Goal: Check status: Check status

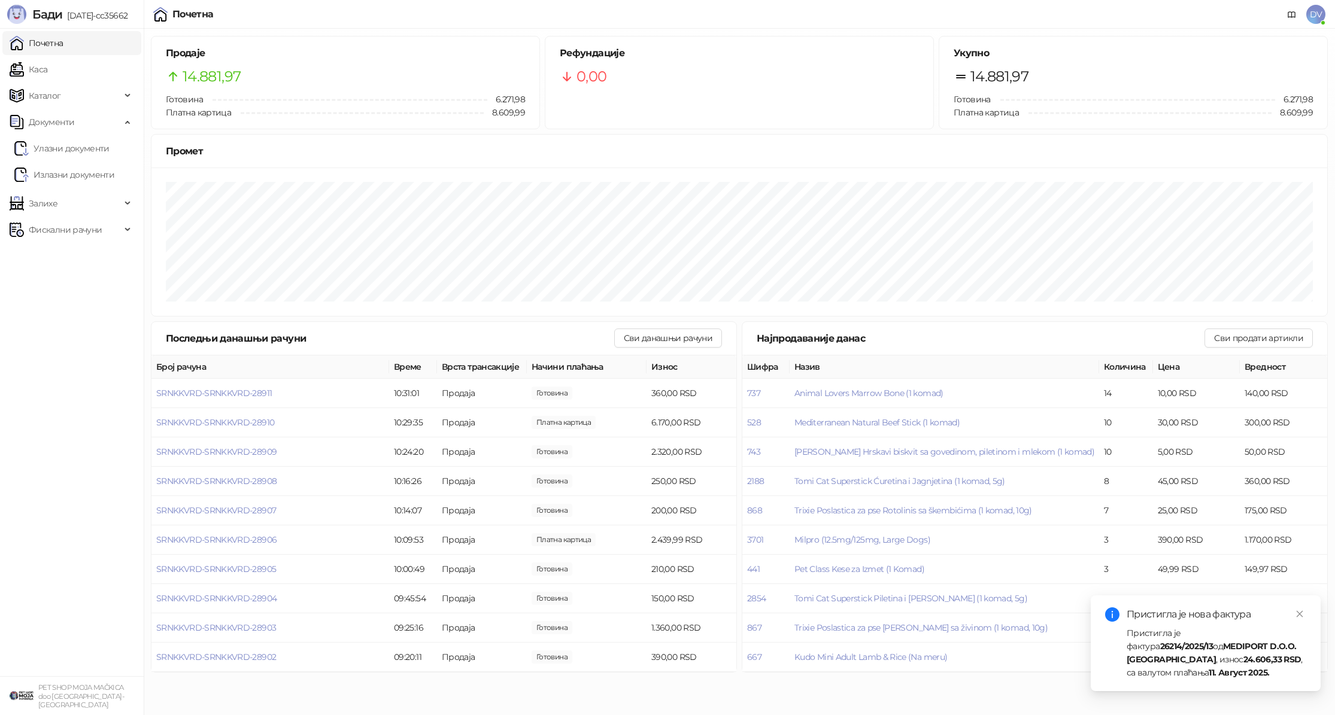
click at [1202, 664] on div "Пристигла је фактура 26214/2025/13 од MEDIPORT D.O.O. [GEOGRAPHIC_DATA] , износ…" at bounding box center [1217, 653] width 180 height 53
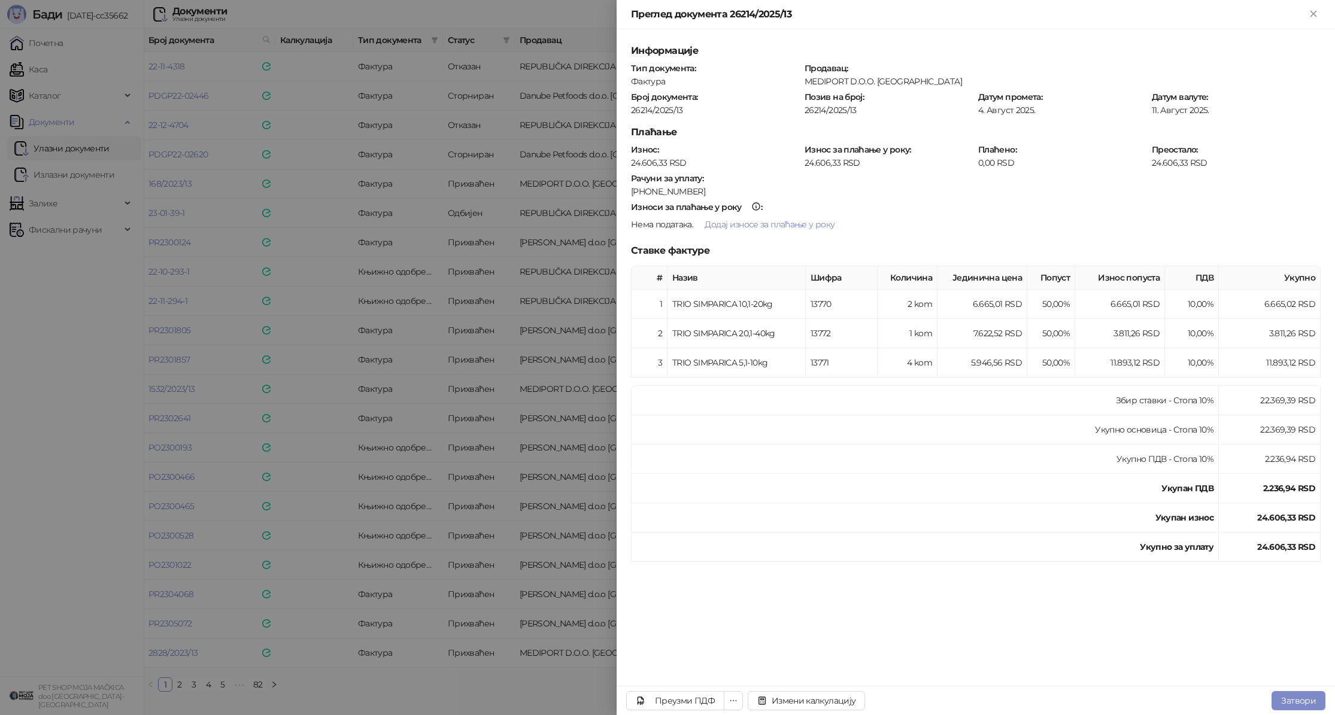
click at [400, 414] on div at bounding box center [667, 357] width 1335 height 715
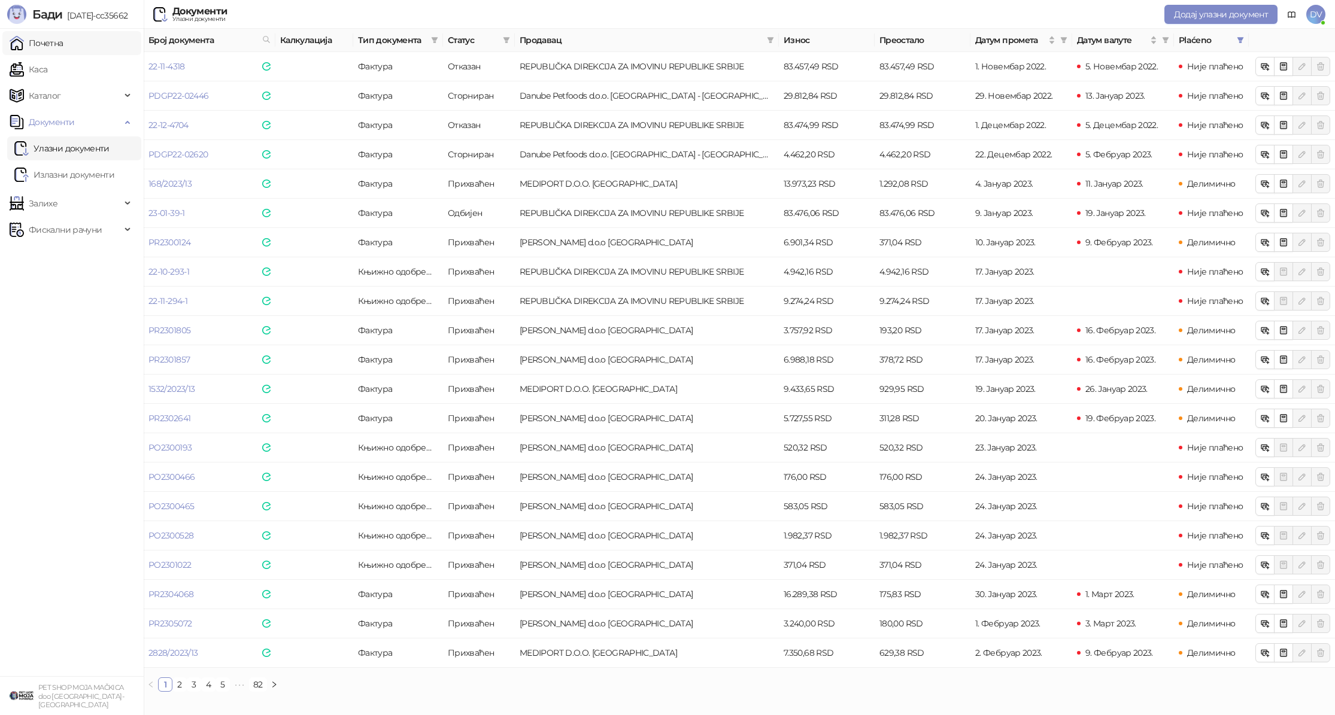
click at [63, 44] on link "Почетна" at bounding box center [37, 43] width 54 height 24
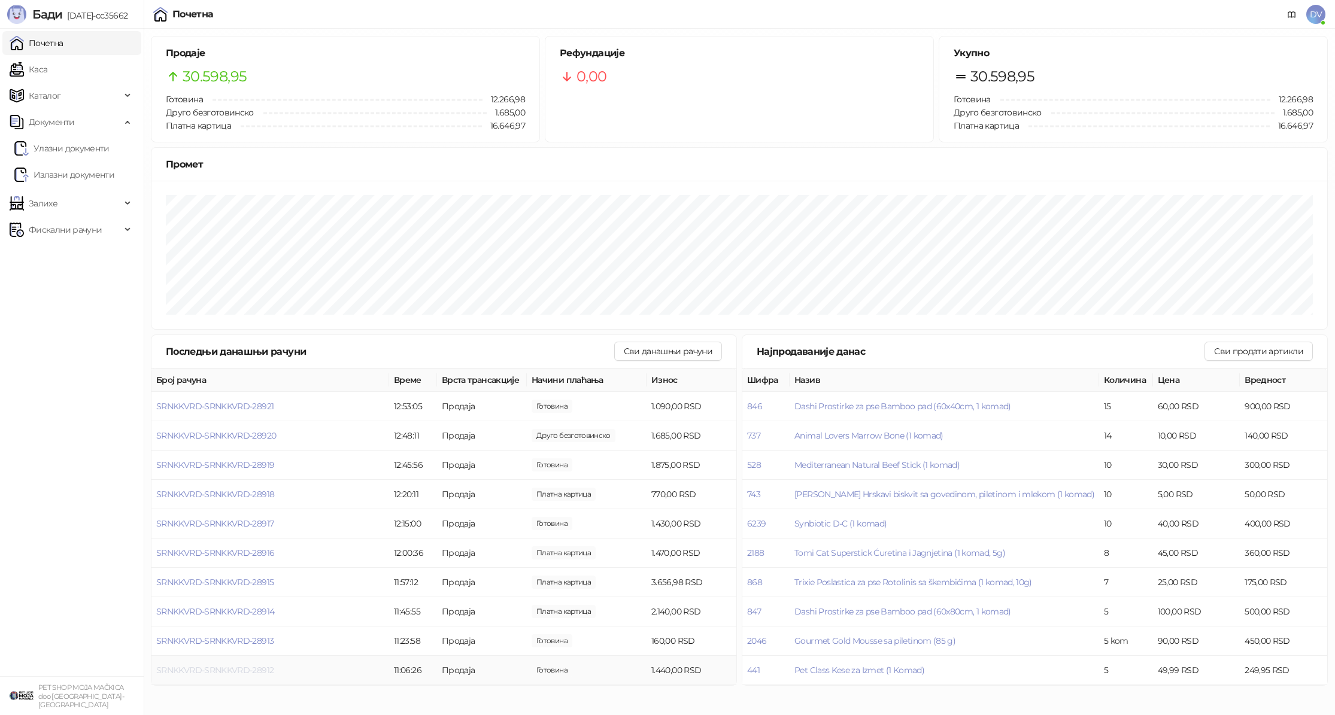
click at [195, 668] on span "SRNKKVRD-SRNKKVRD-28912" at bounding box center [214, 670] width 117 height 11
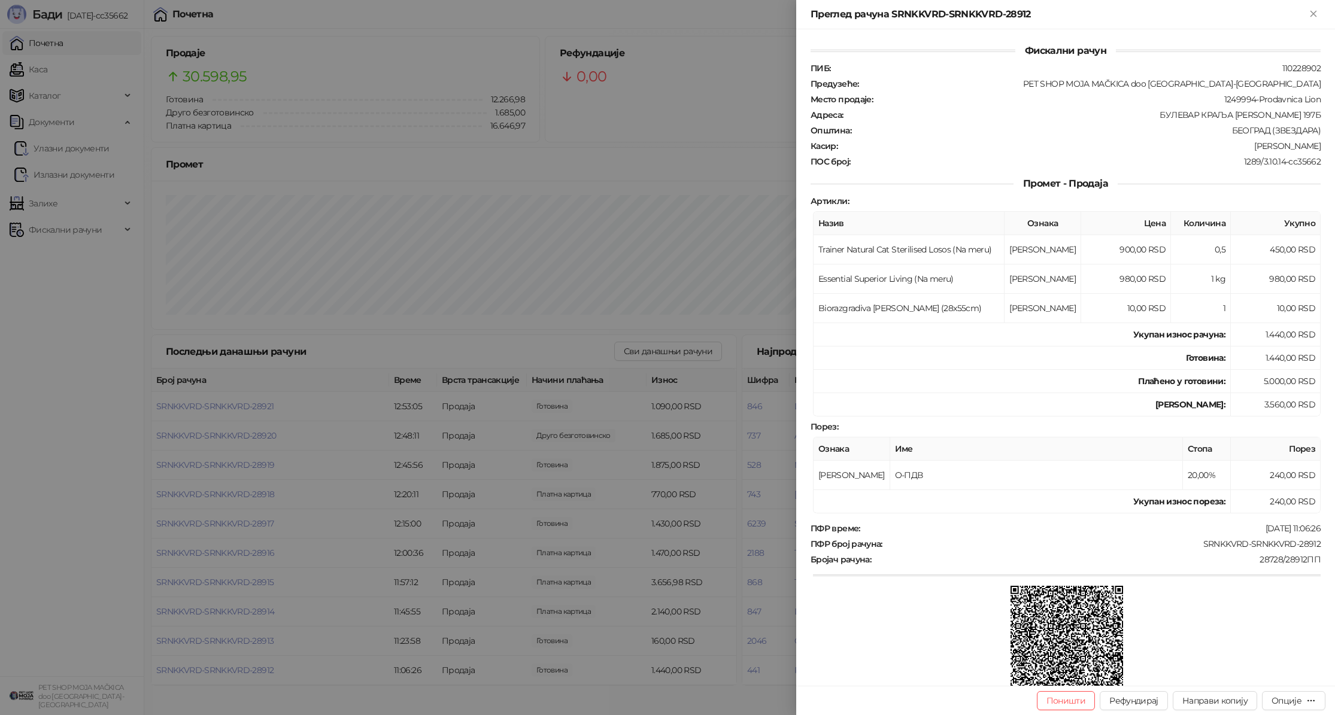
click at [211, 640] on div at bounding box center [667, 357] width 1335 height 715
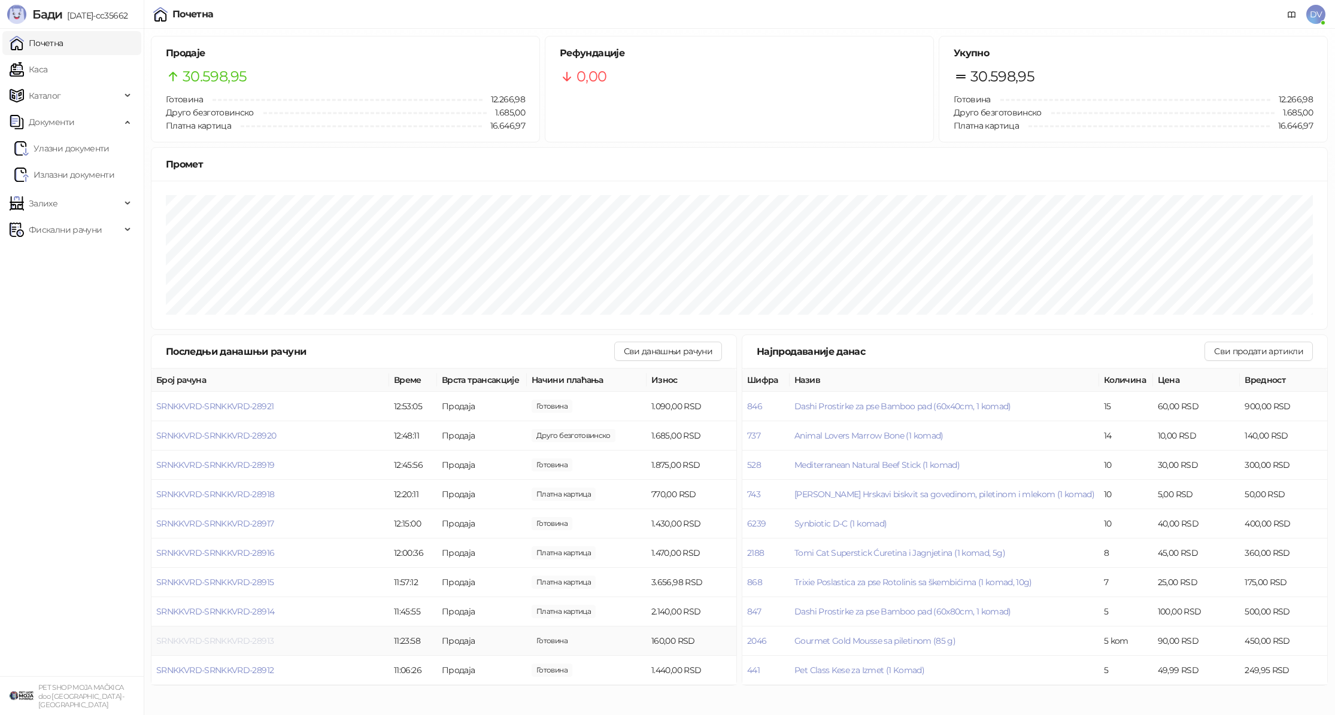
click at [197, 638] on span "SRNKKVRD-SRNKKVRD-28913" at bounding box center [214, 641] width 117 height 11
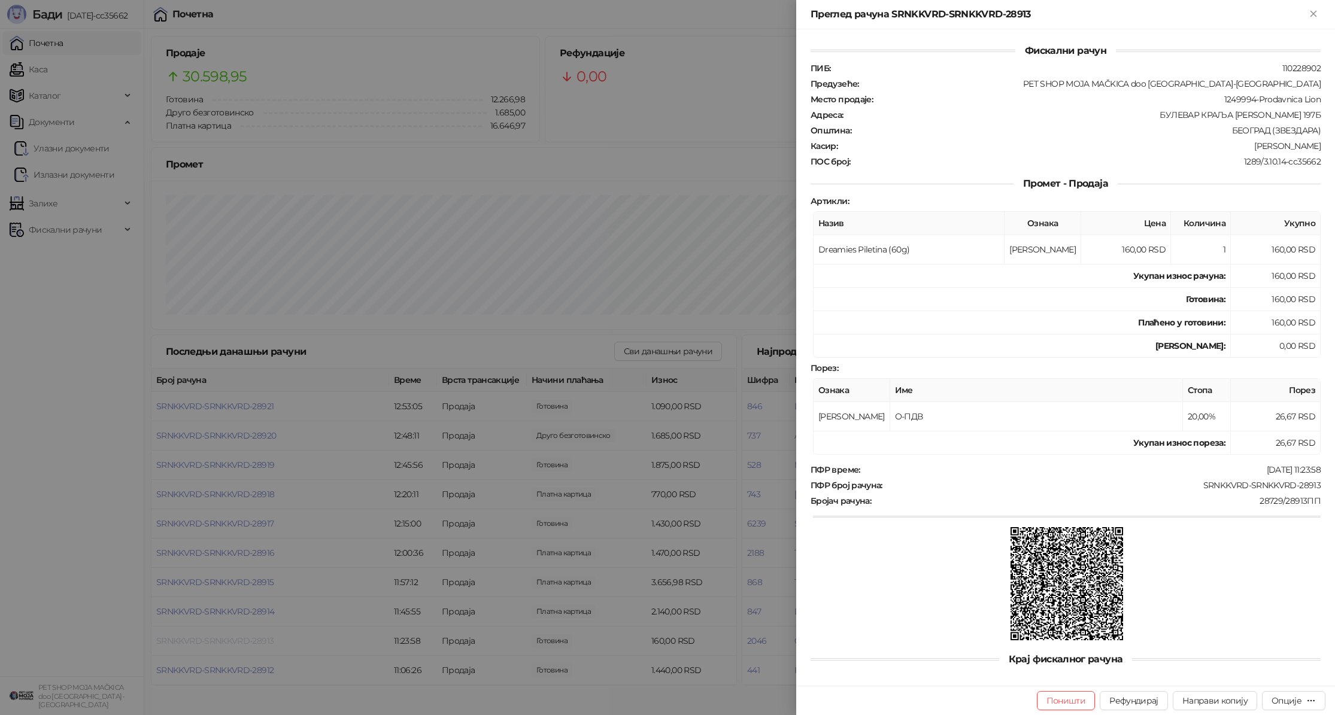
click at [197, 638] on div at bounding box center [667, 357] width 1335 height 715
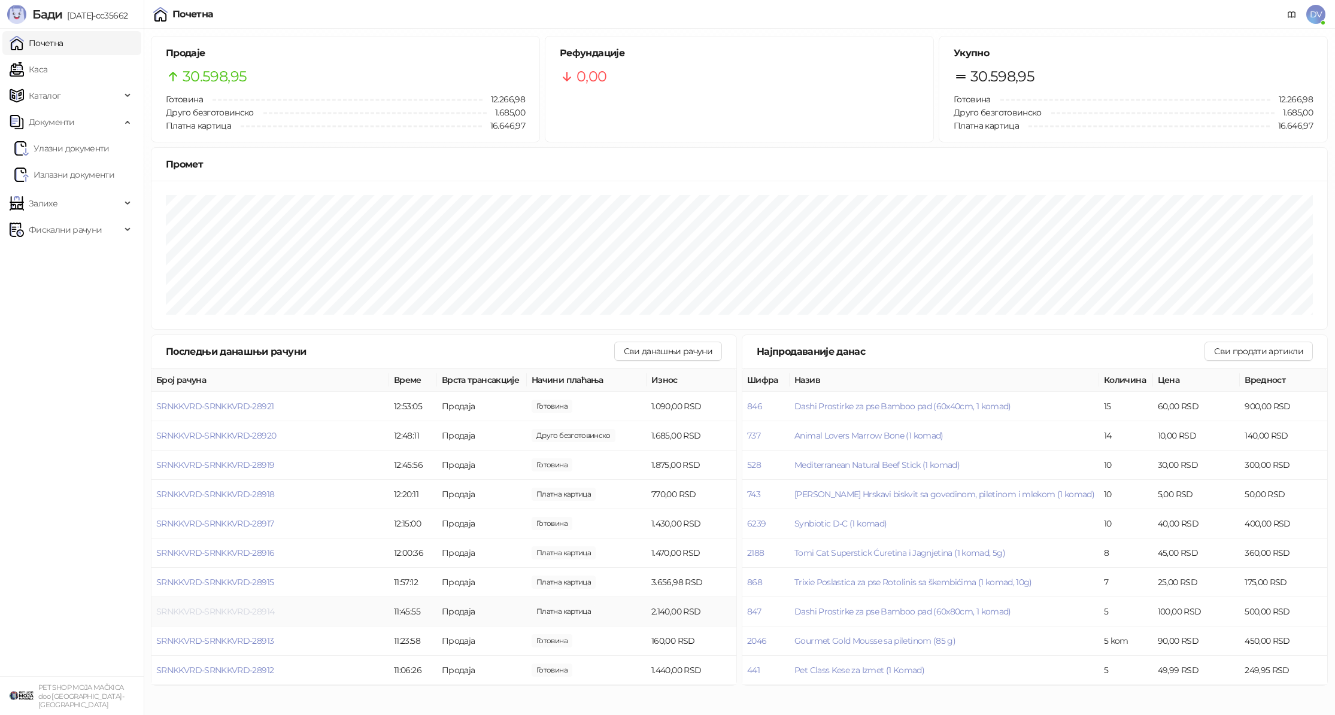
click at [203, 611] on span "SRNKKVRD-SRNKKVRD-28914" at bounding box center [215, 611] width 118 height 11
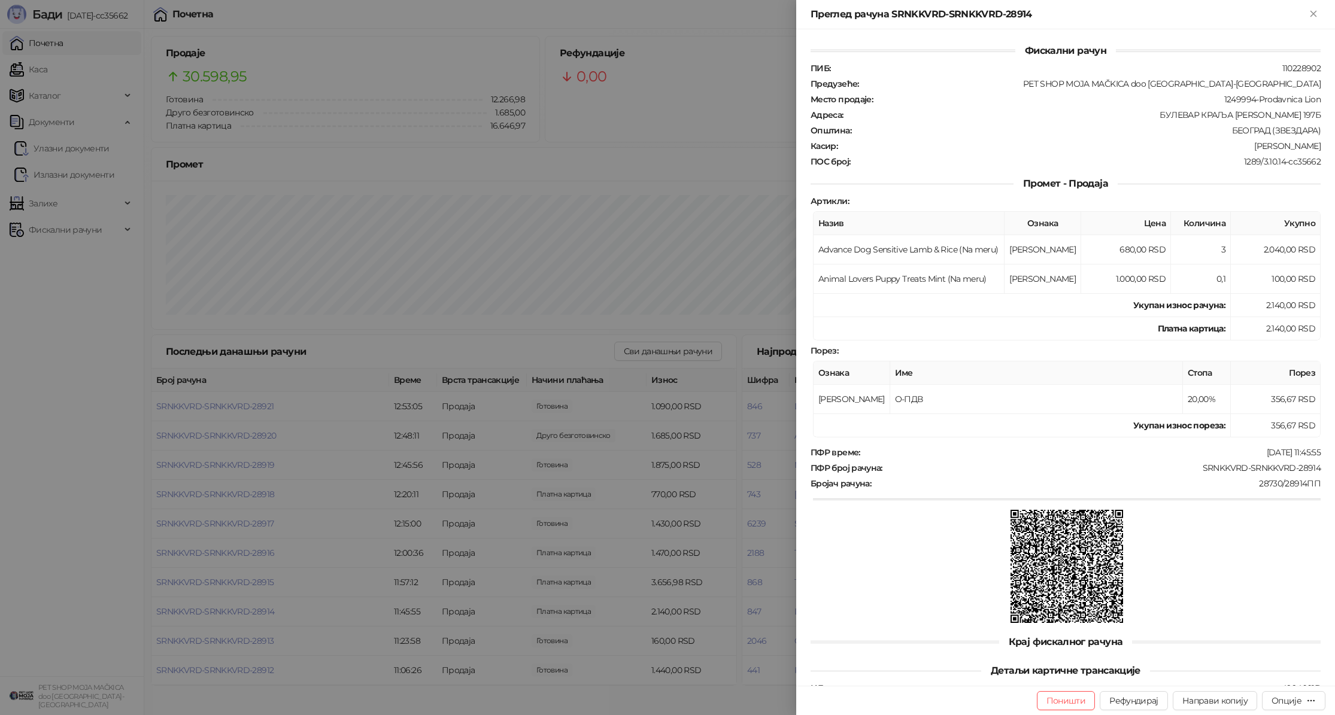
click at [202, 611] on div at bounding box center [667, 357] width 1335 height 715
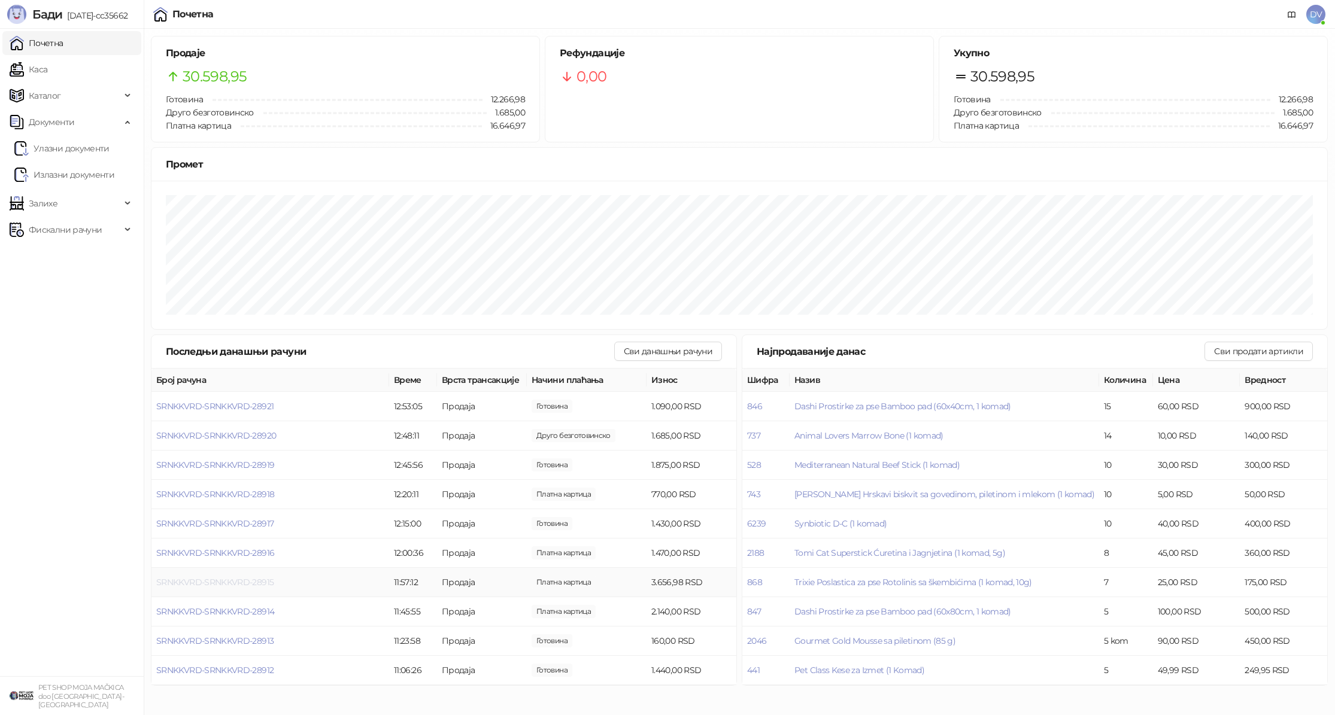
click at [212, 578] on span "SRNKKVRD-SRNKKVRD-28915" at bounding box center [214, 582] width 117 height 11
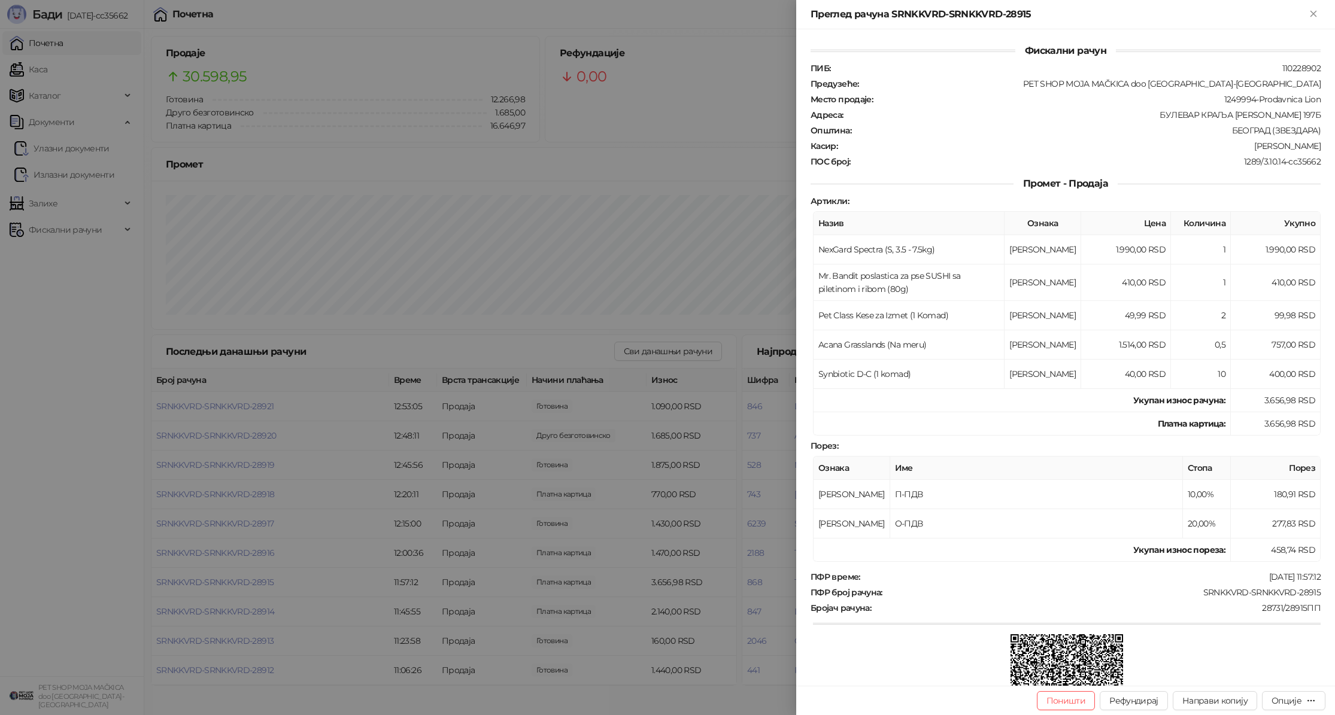
click at [212, 577] on div at bounding box center [667, 357] width 1335 height 715
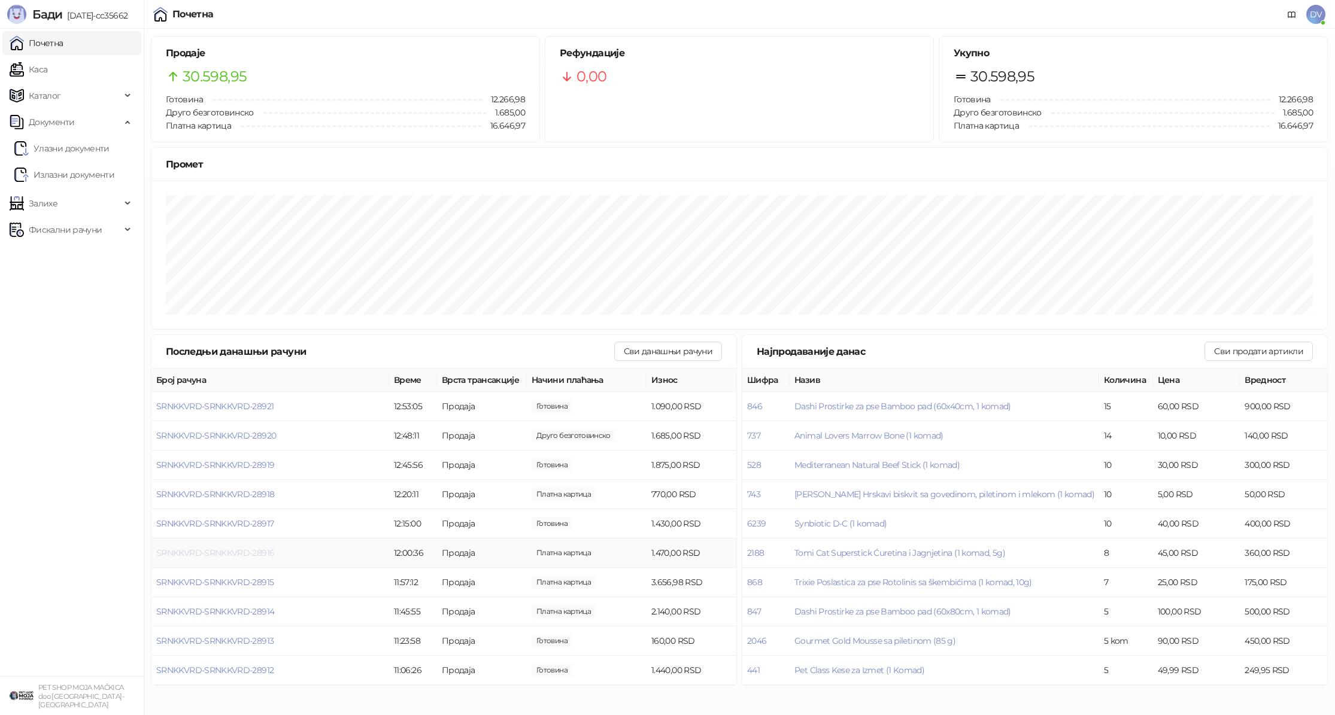
click at [226, 552] on span "SRNKKVRD-SRNKKVRD-28916" at bounding box center [215, 553] width 118 height 11
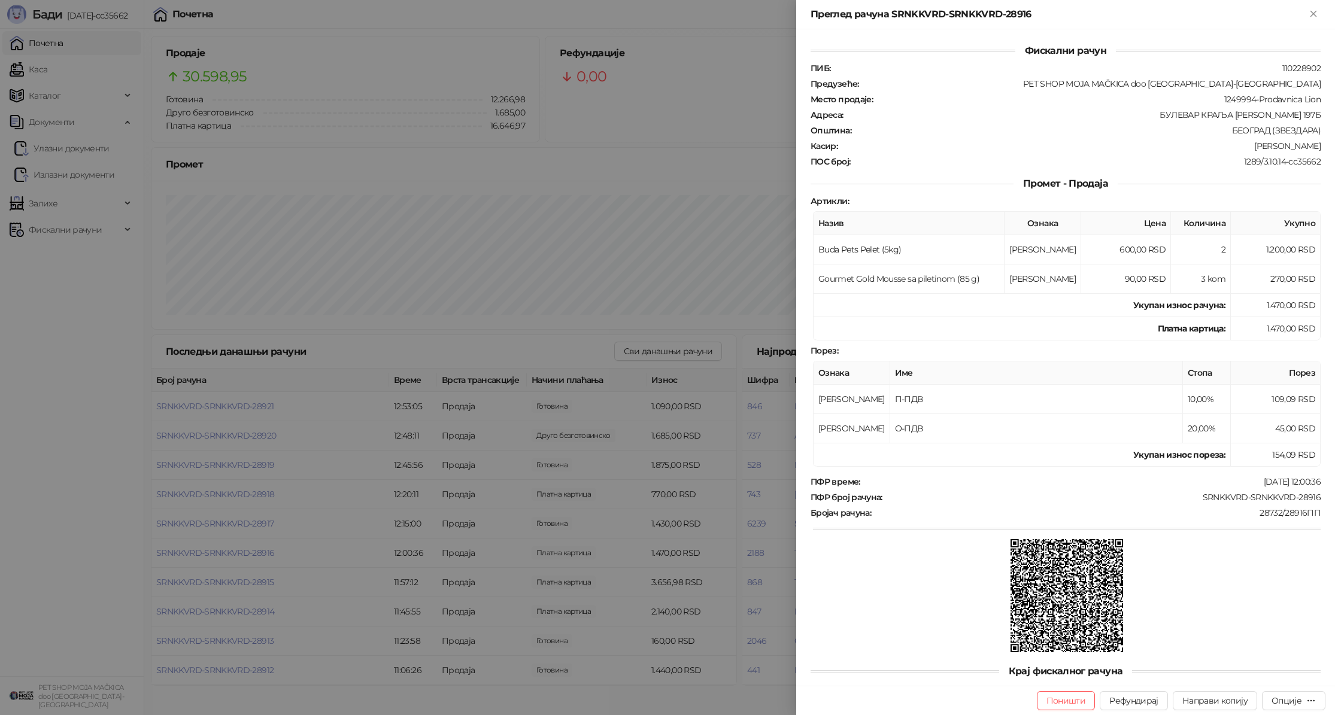
click at [226, 552] on div at bounding box center [667, 357] width 1335 height 715
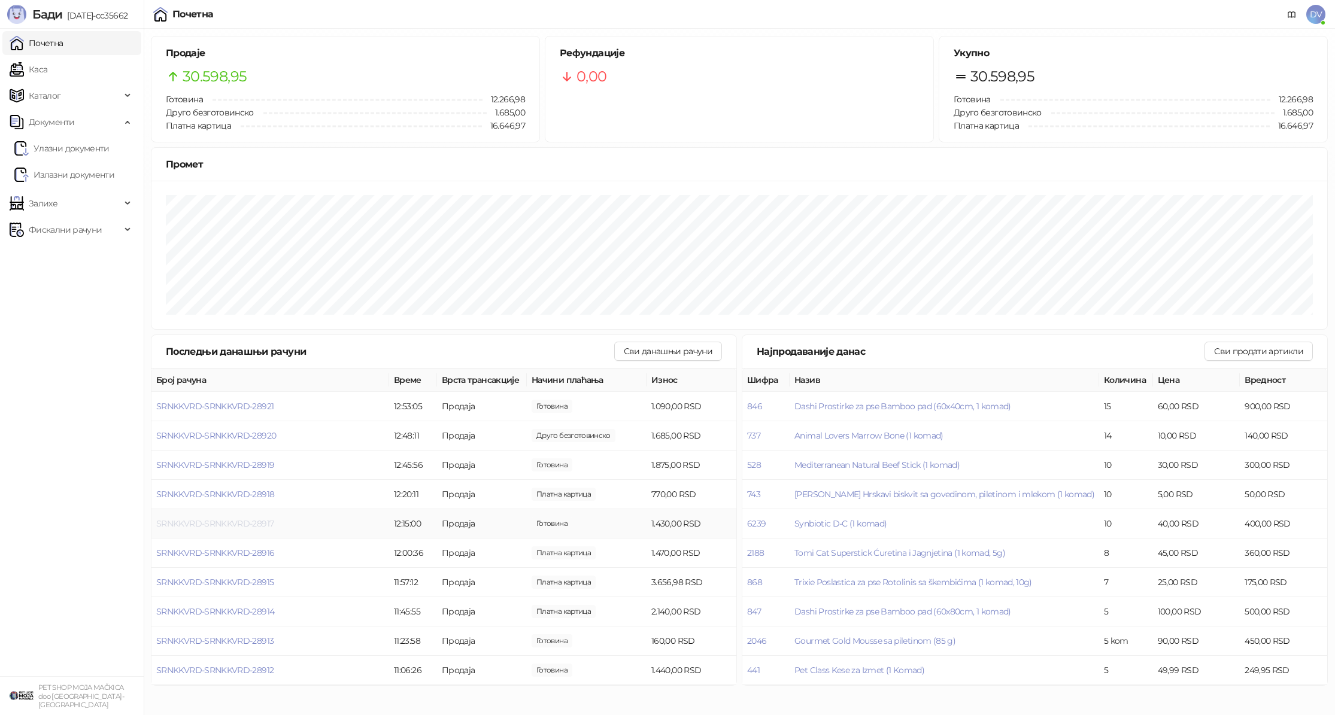
click at [232, 518] on span "SRNKKVRD-SRNKKVRD-28917" at bounding box center [214, 523] width 117 height 11
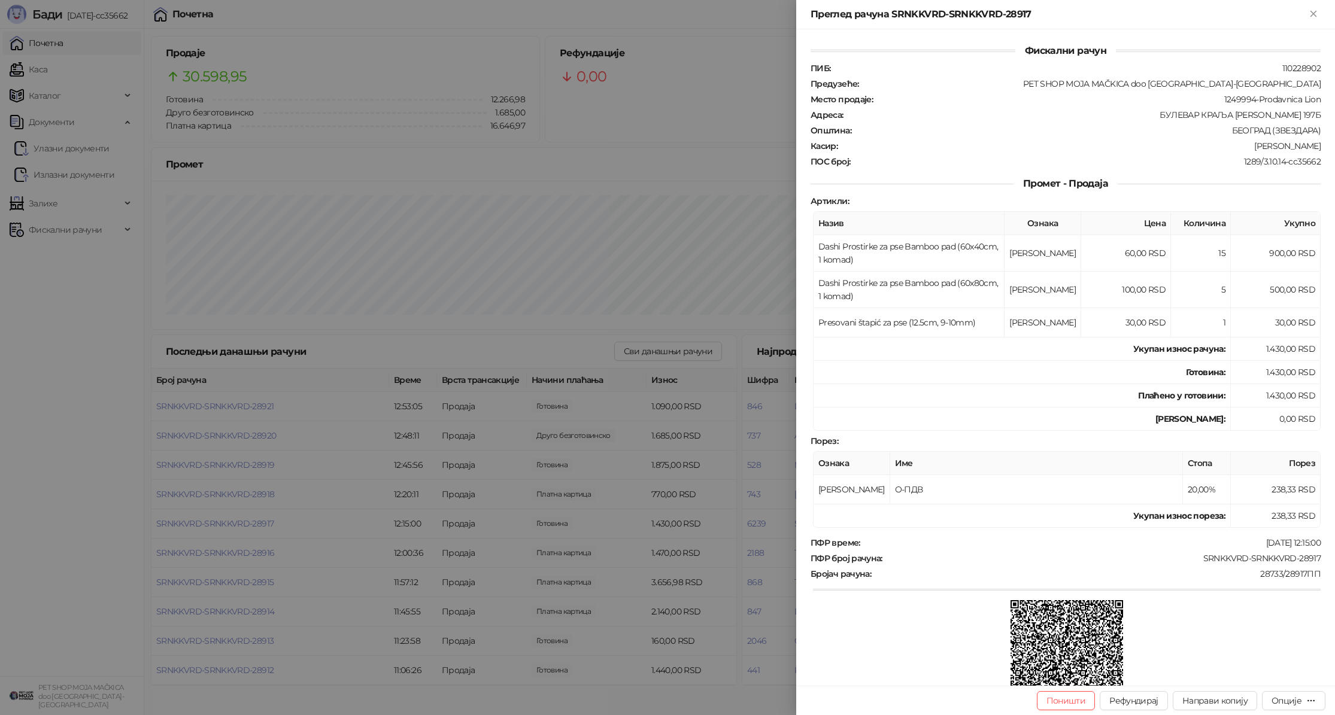
click at [232, 518] on div at bounding box center [667, 357] width 1335 height 715
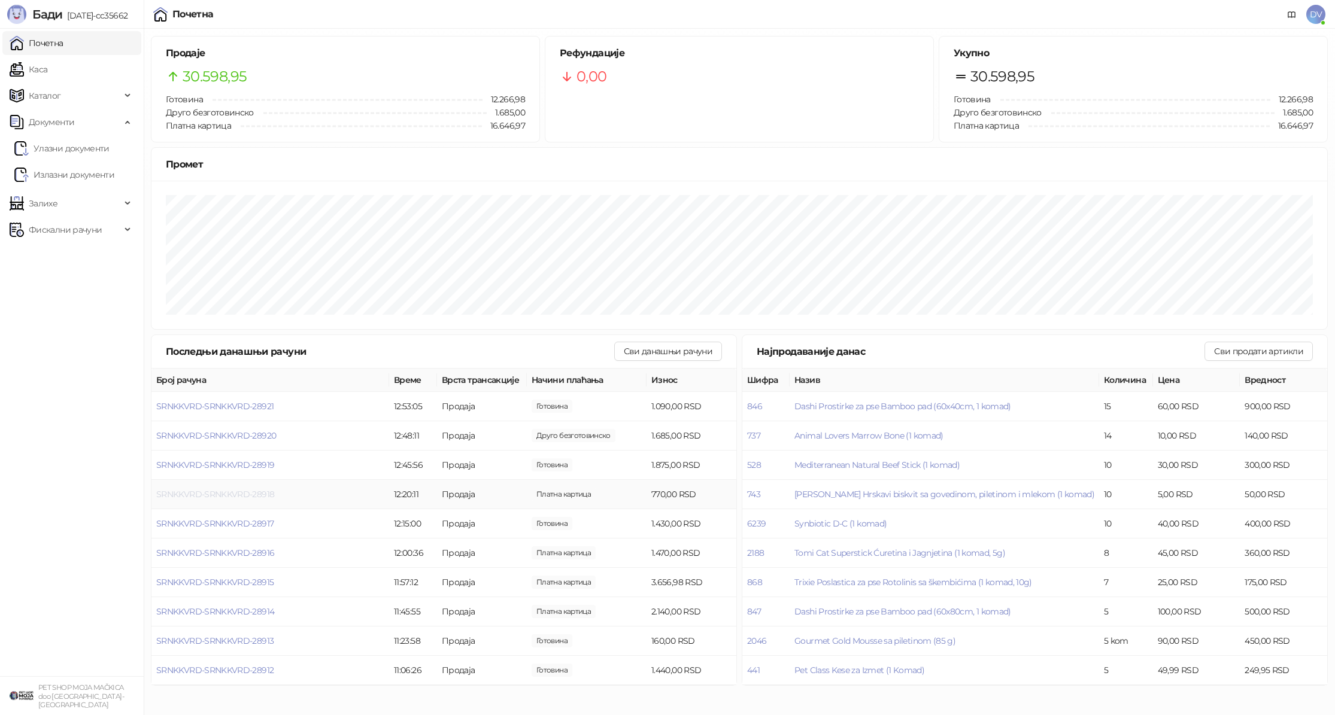
click at [239, 493] on span "SRNKKVRD-SRNKKVRD-28918" at bounding box center [215, 494] width 118 height 11
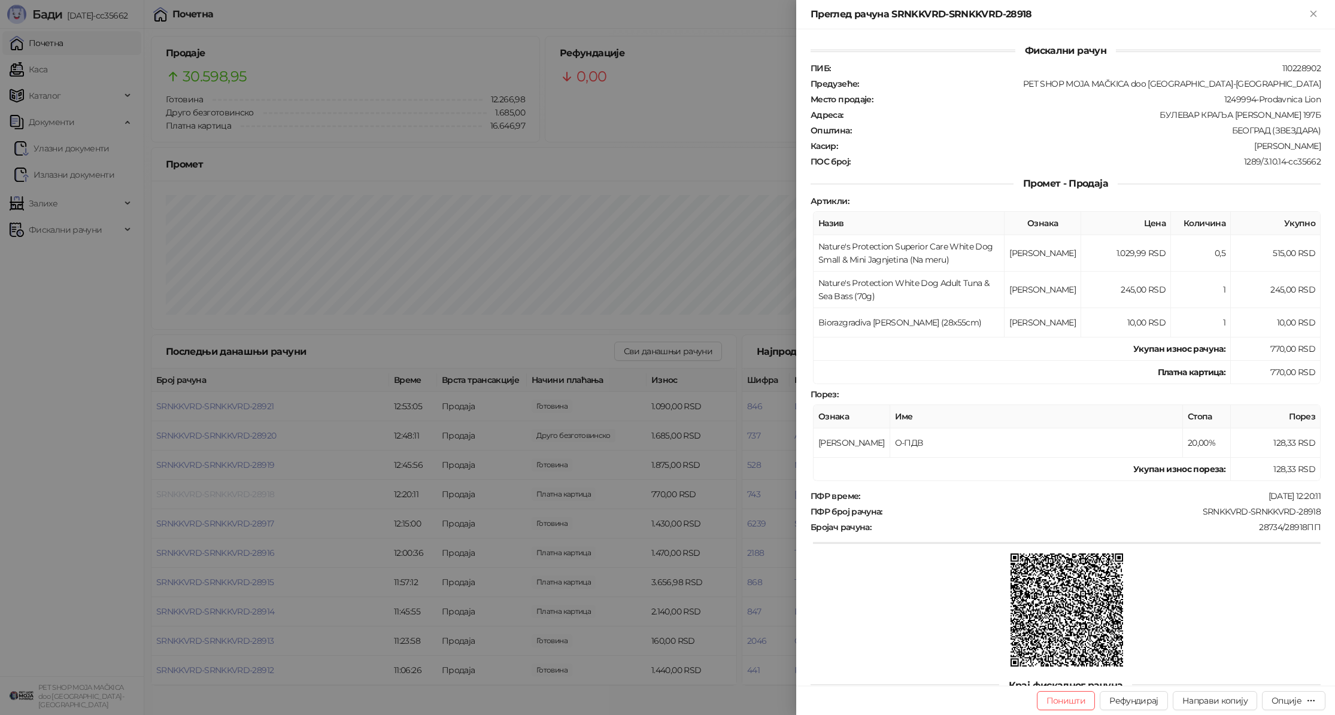
click at [239, 493] on div at bounding box center [667, 357] width 1335 height 715
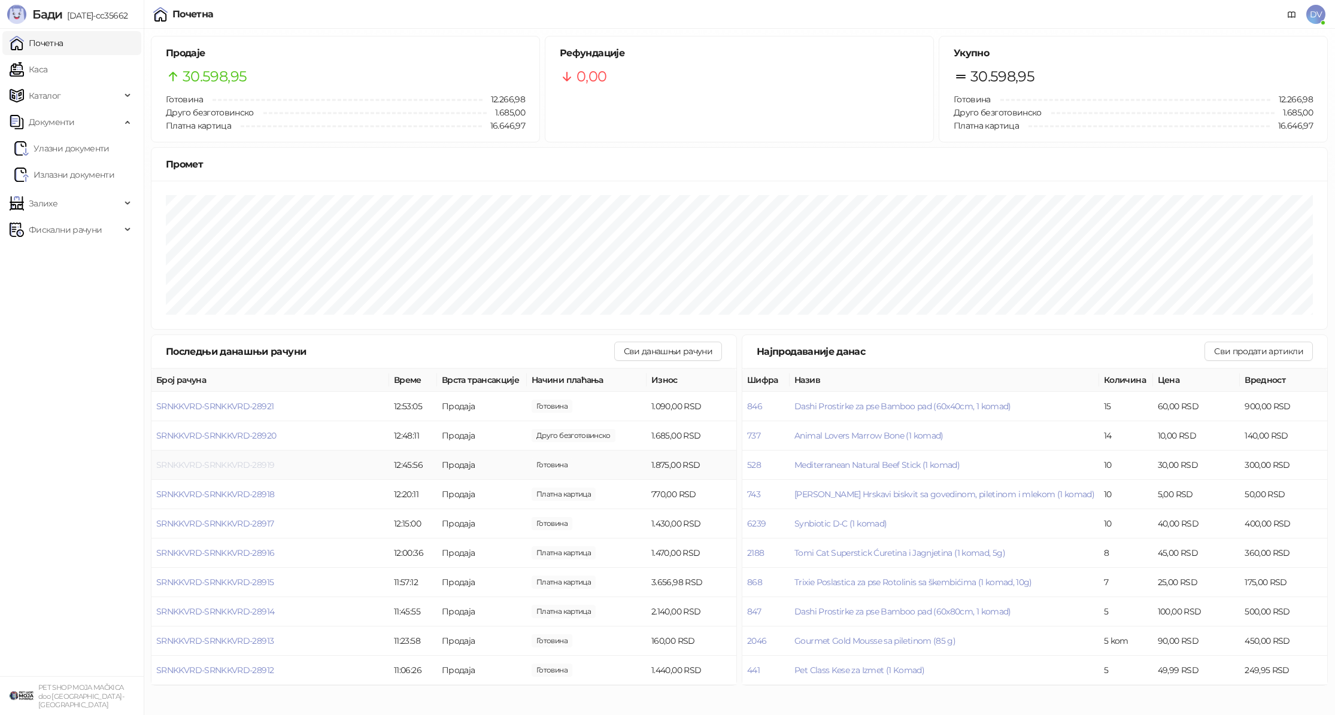
click at [239, 466] on span "SRNKKVRD-SRNKKVRD-28919" at bounding box center [215, 465] width 118 height 11
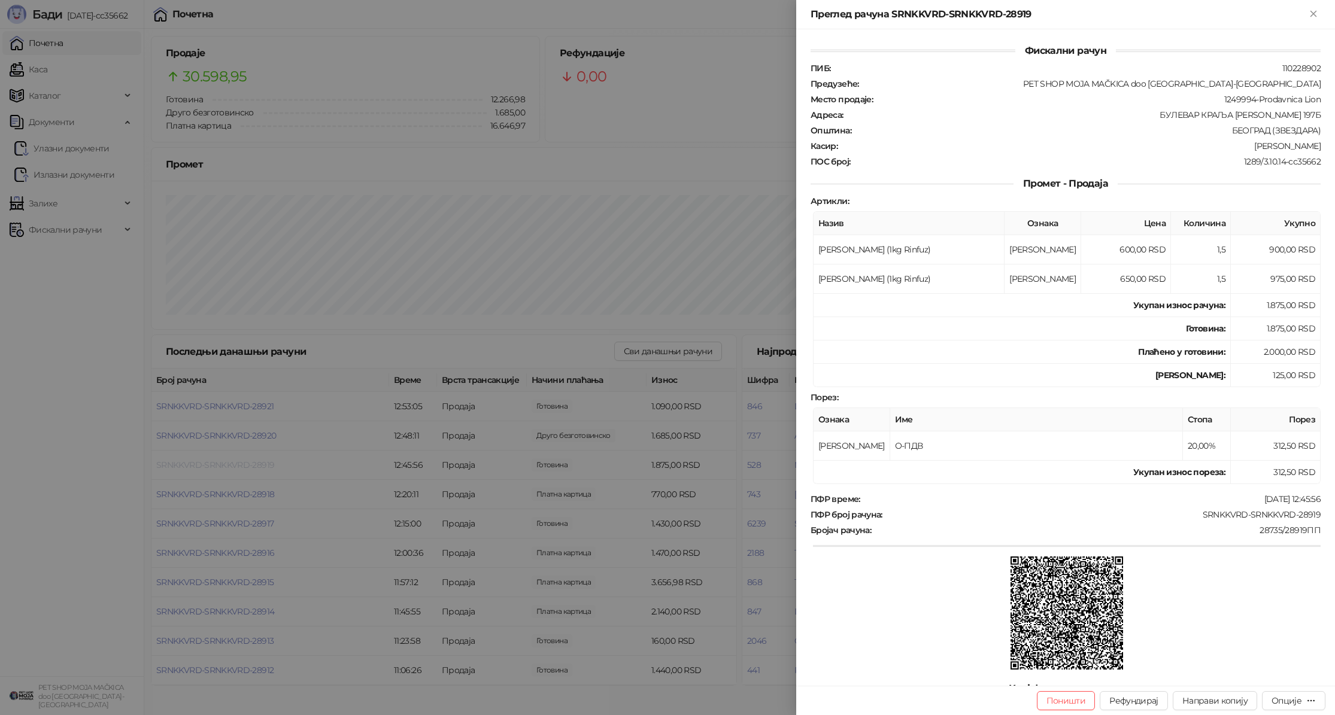
click at [239, 466] on div at bounding box center [667, 357] width 1335 height 715
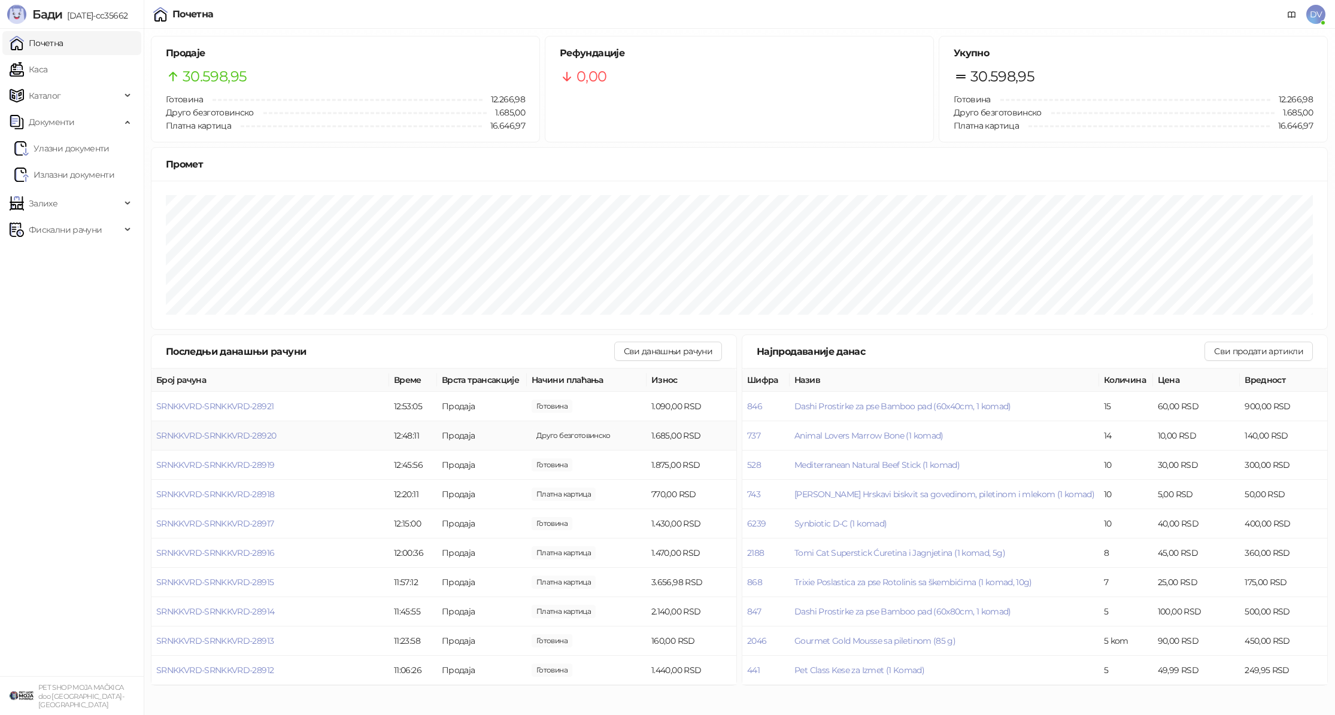
click at [244, 429] on td "SRNKKVRD-SRNKKVRD-28920" at bounding box center [270, 435] width 238 height 29
click at [242, 432] on span "SRNKKVRD-SRNKKVRD-28920" at bounding box center [216, 435] width 120 height 11
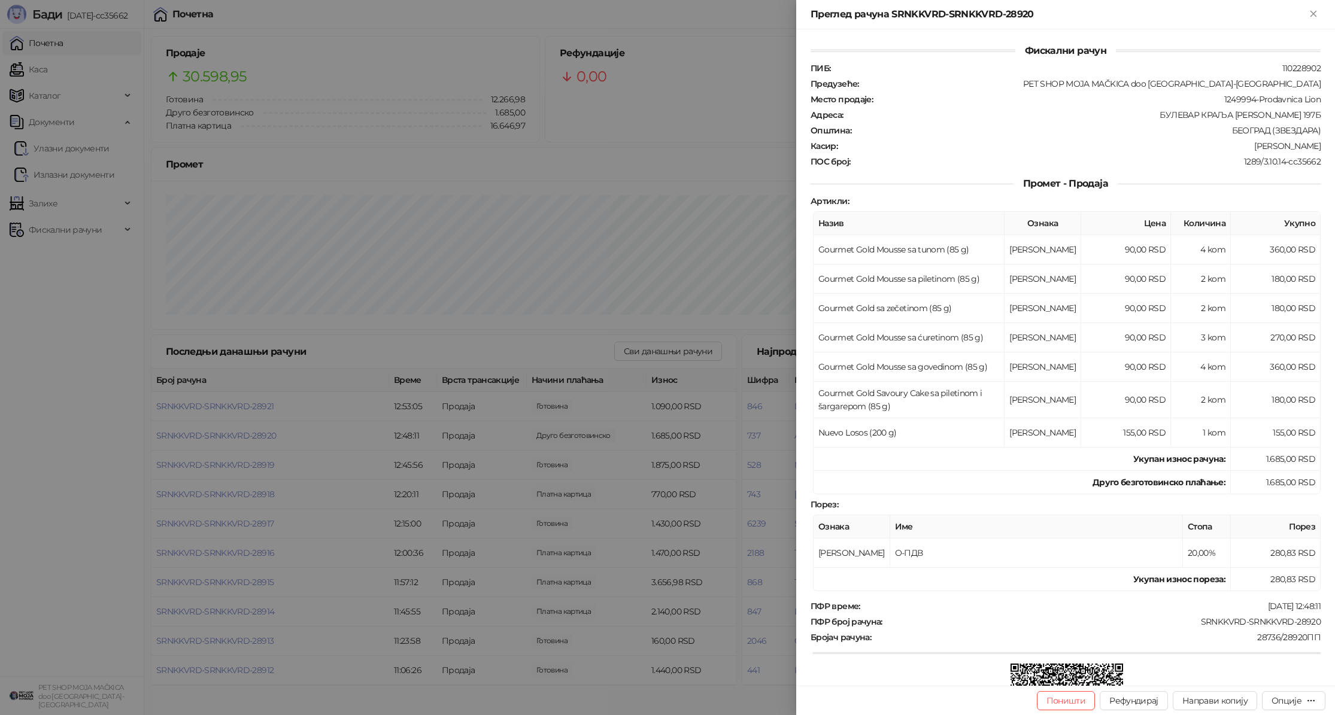
click at [246, 436] on div at bounding box center [667, 357] width 1335 height 715
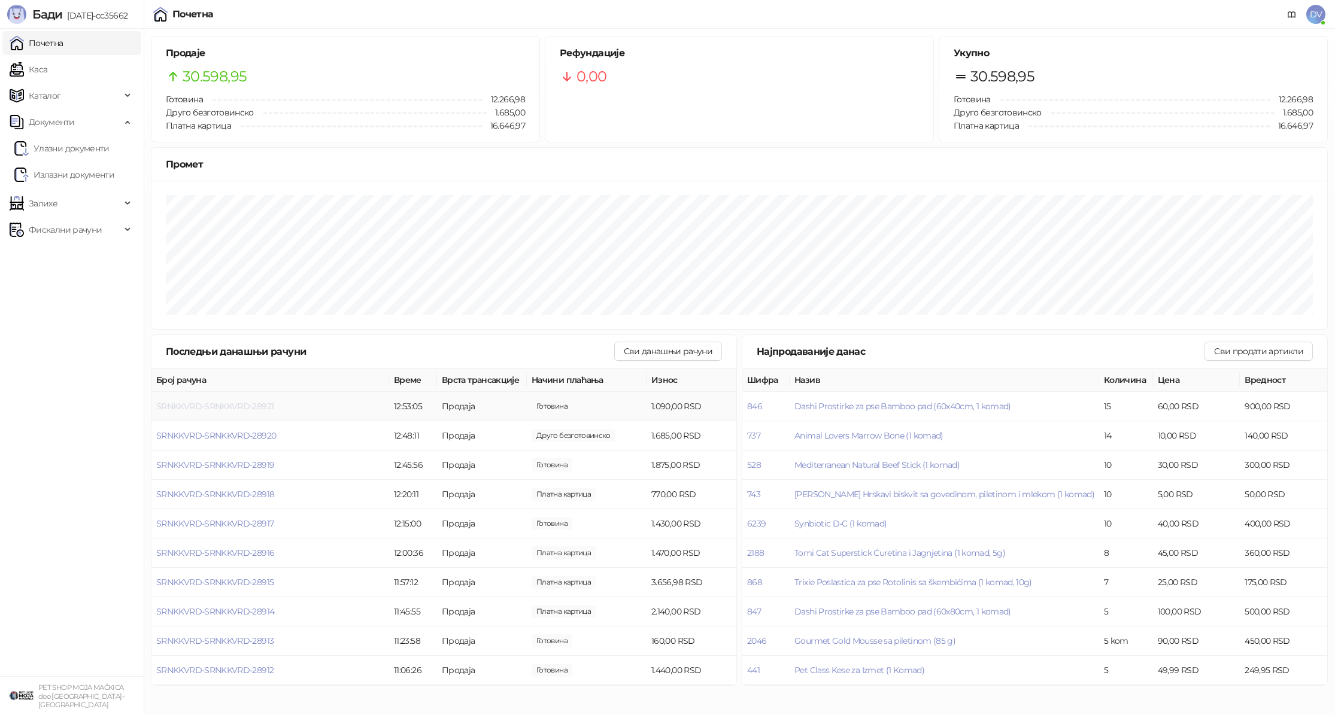
click at [262, 403] on span "SRNKKVRD-SRNKKVRD-28921" at bounding box center [214, 406] width 117 height 11
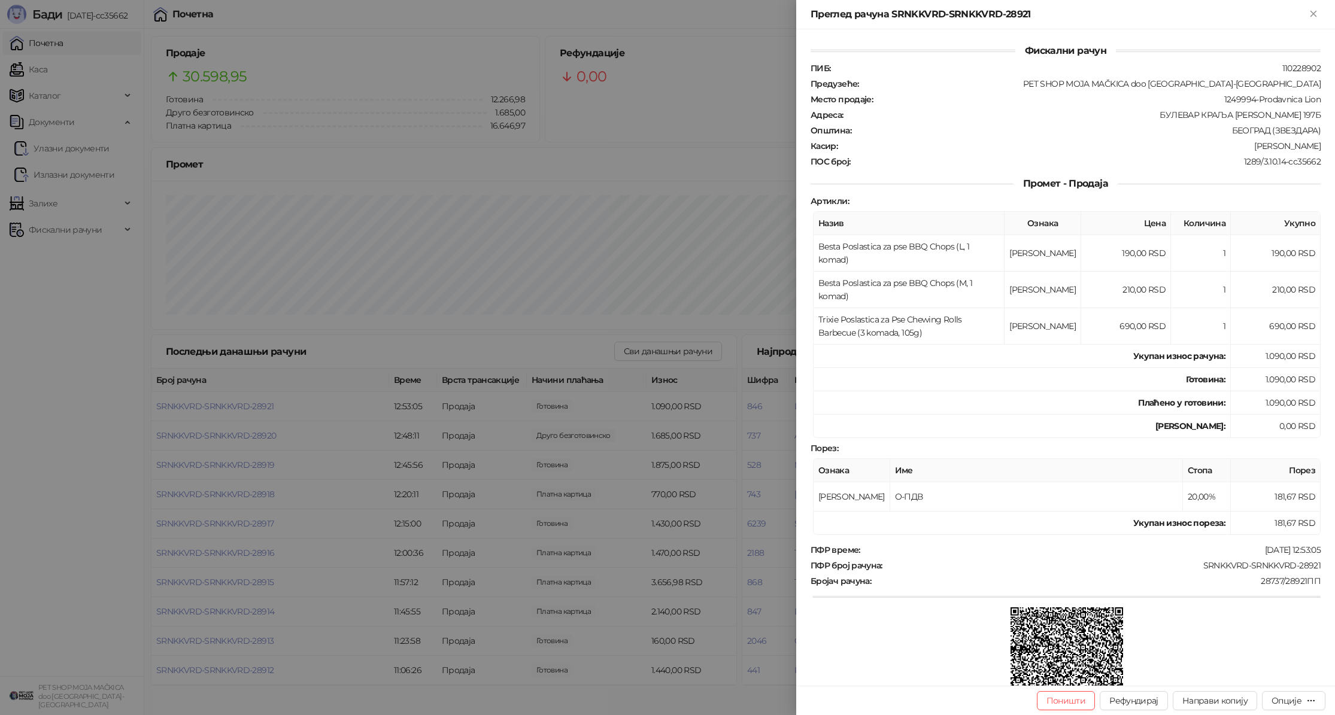
click at [262, 402] on div at bounding box center [667, 357] width 1335 height 715
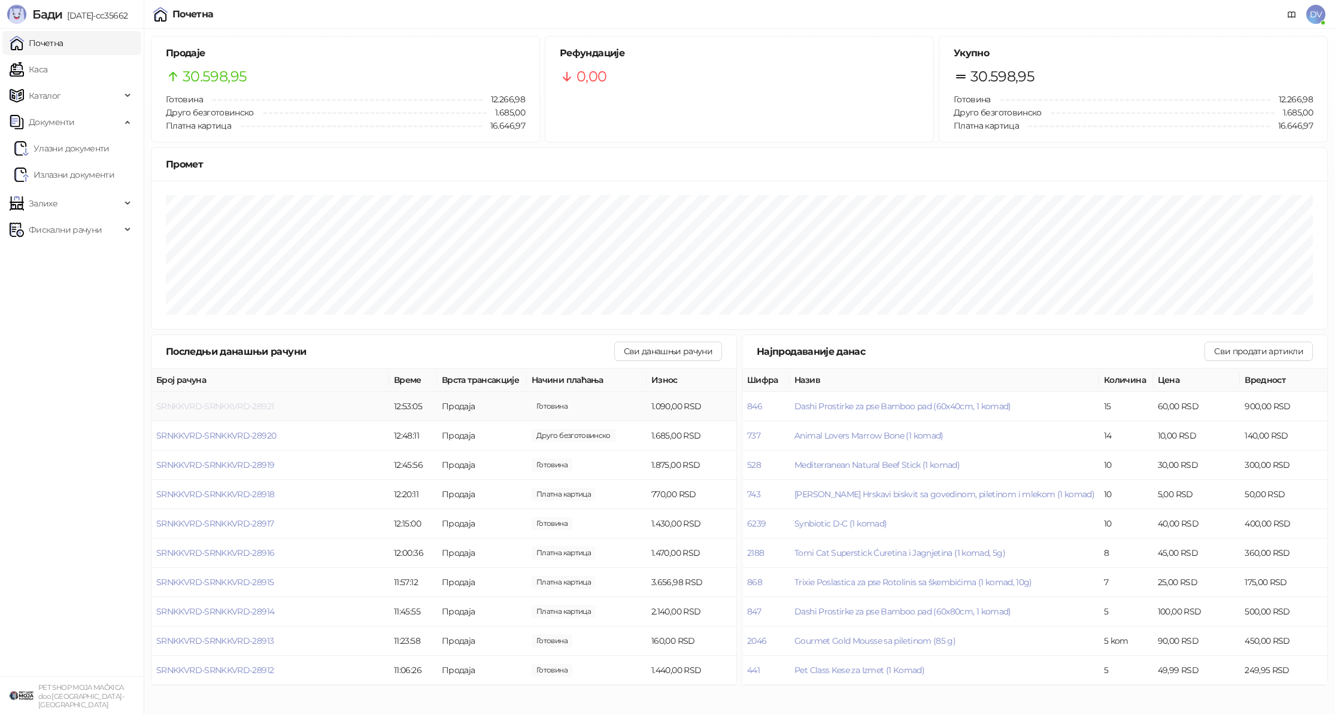
click at [262, 402] on span "SRNKKVRD-SRNKKVRD-28921" at bounding box center [214, 406] width 117 height 11
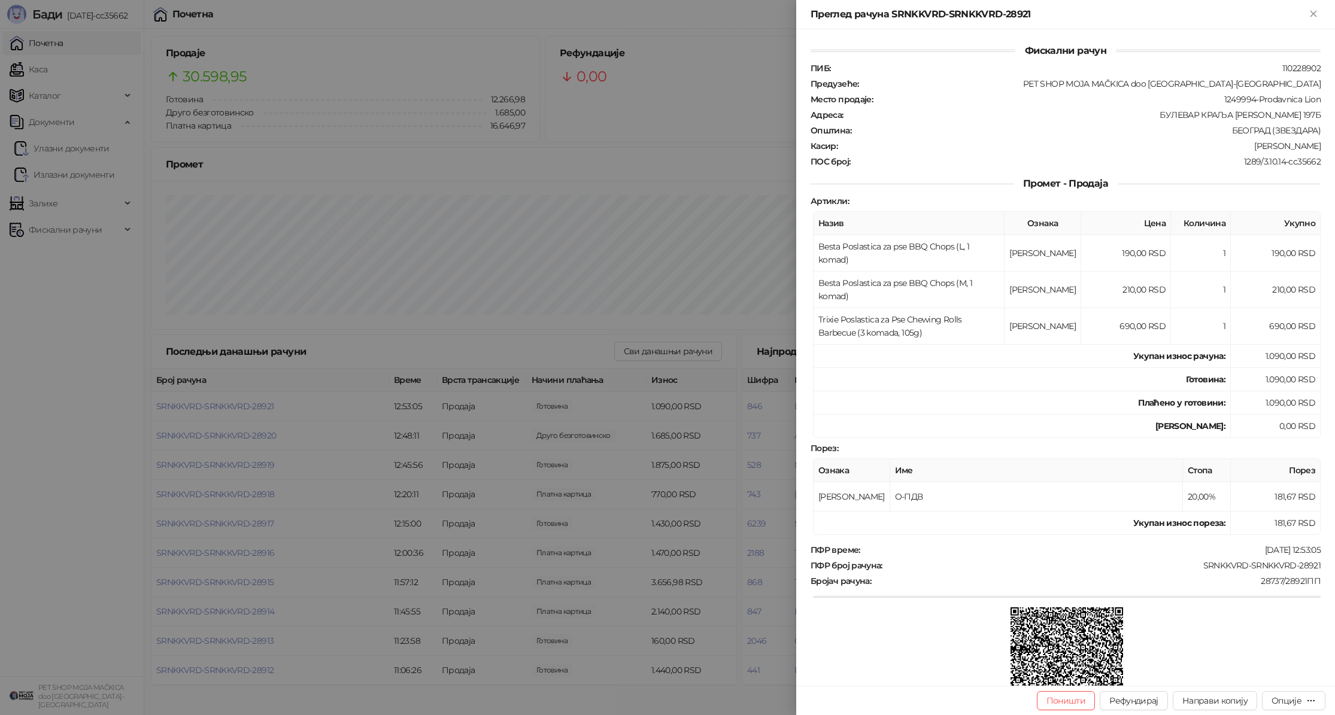
click at [262, 404] on div at bounding box center [667, 357] width 1335 height 715
